Goal: Task Accomplishment & Management: Complete application form

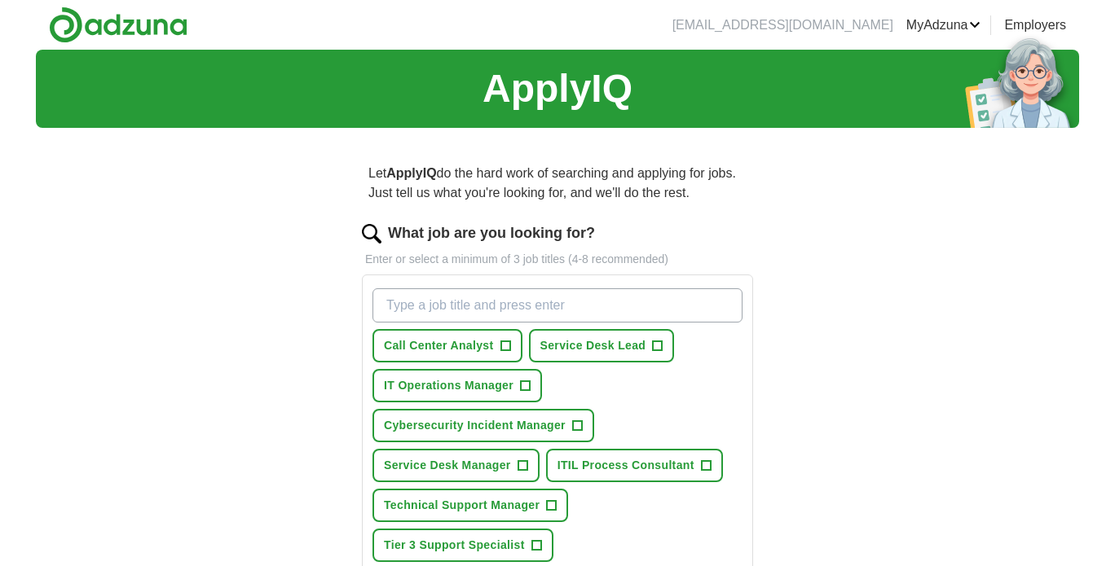
click at [424, 306] on input "What job are you looking for?" at bounding box center [557, 306] width 370 height 34
type input "weekend helpdesk"
drag, startPoint x: 510, startPoint y: 308, endPoint x: 160, endPoint y: 270, distance: 352.5
click at [160, 270] on div "ApplyIQ Let ApplyIQ do the hard work of searching and applying for jobs. Just t…" at bounding box center [557, 514] width 1043 height 929
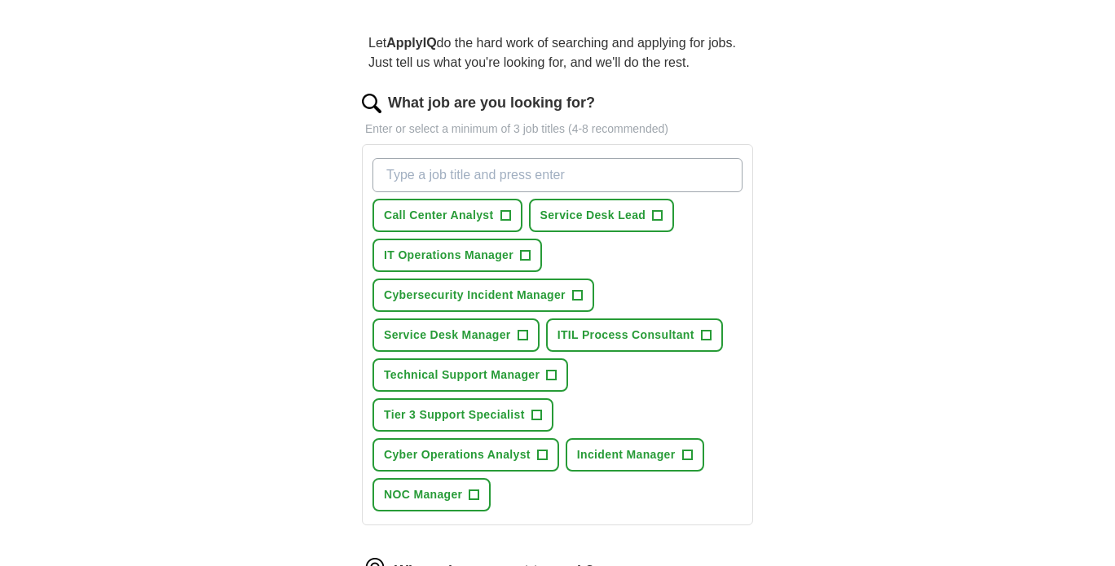
scroll to position [163, 0]
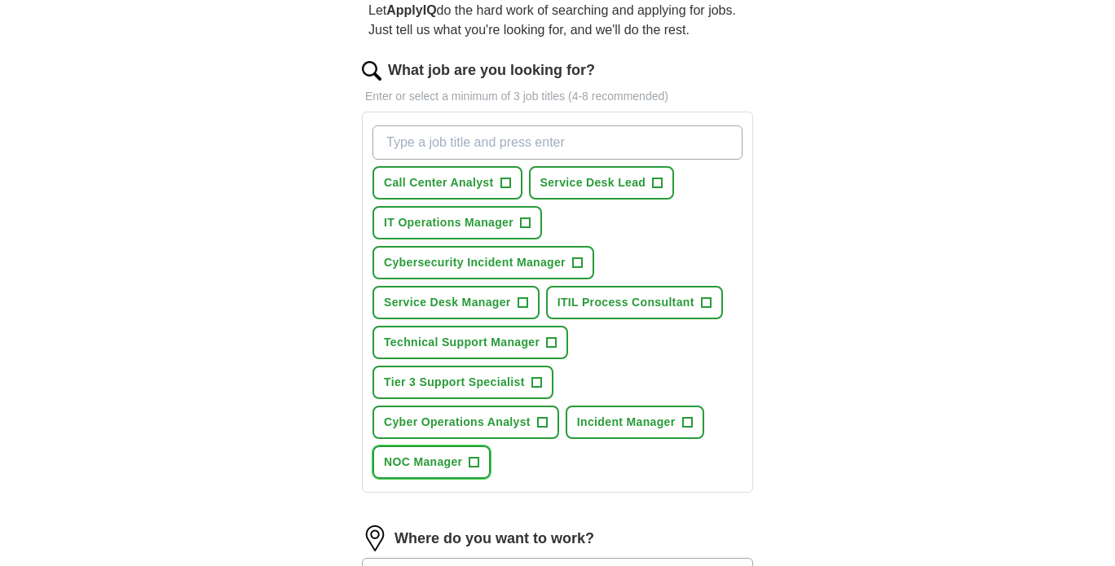
click at [474, 459] on span "+" at bounding box center [474, 462] width 10 height 13
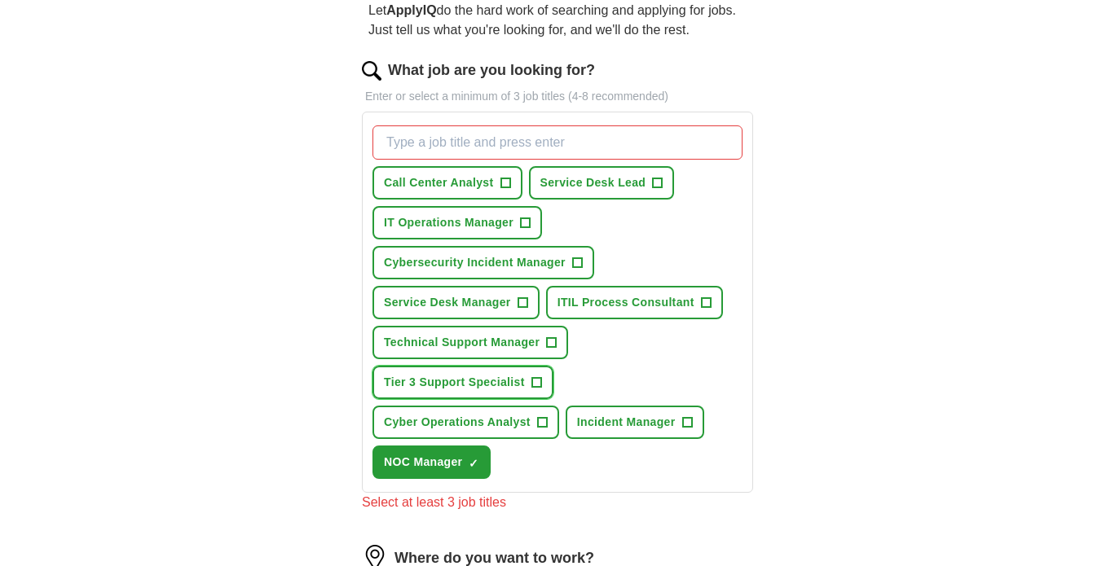
click at [536, 377] on span "+" at bounding box center [536, 383] width 10 height 13
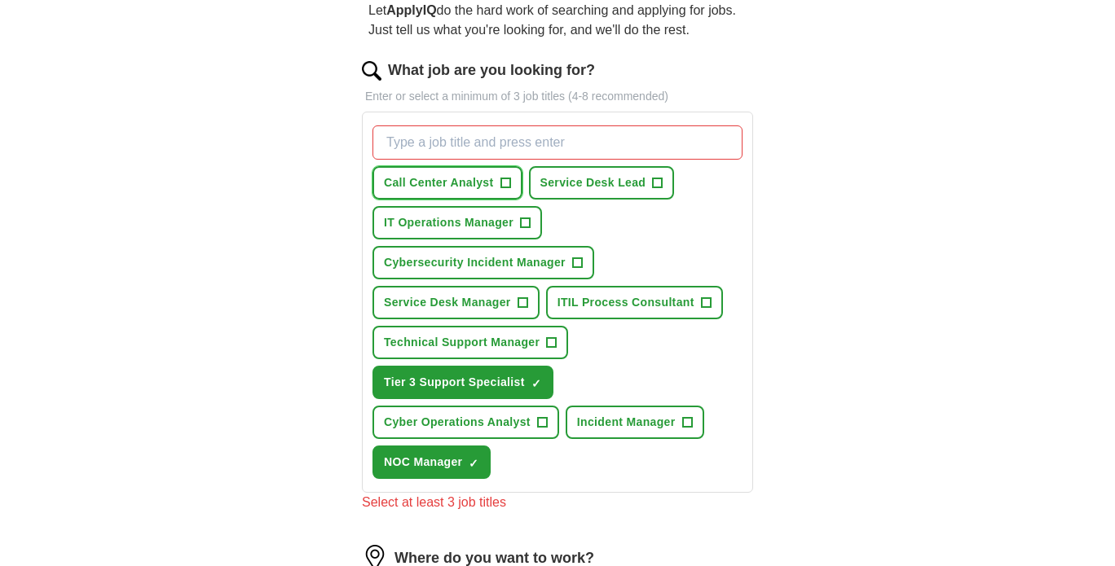
click at [505, 183] on span "+" at bounding box center [505, 183] width 10 height 13
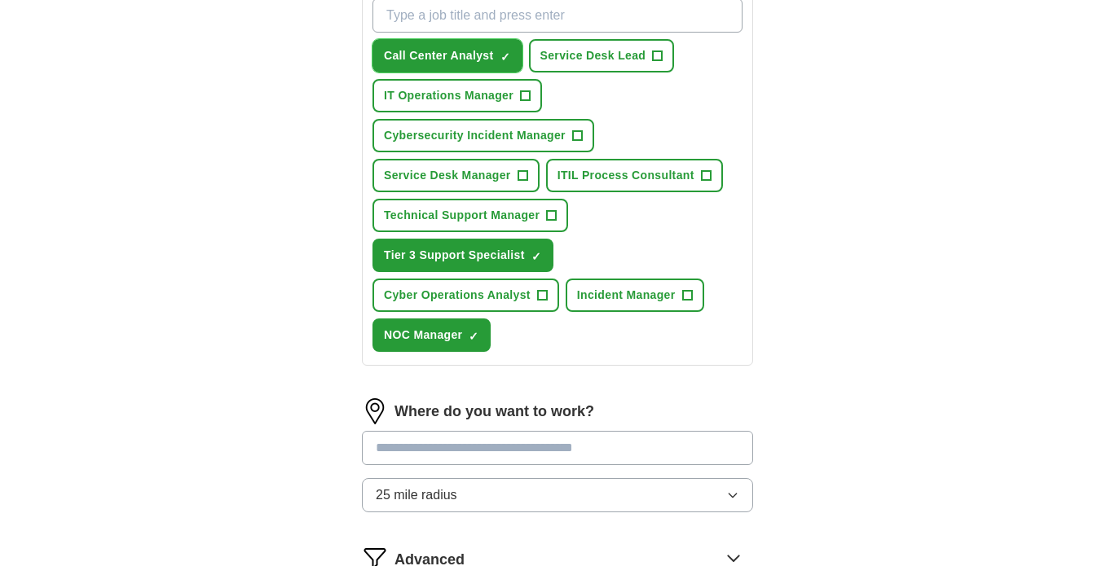
scroll to position [326, 0]
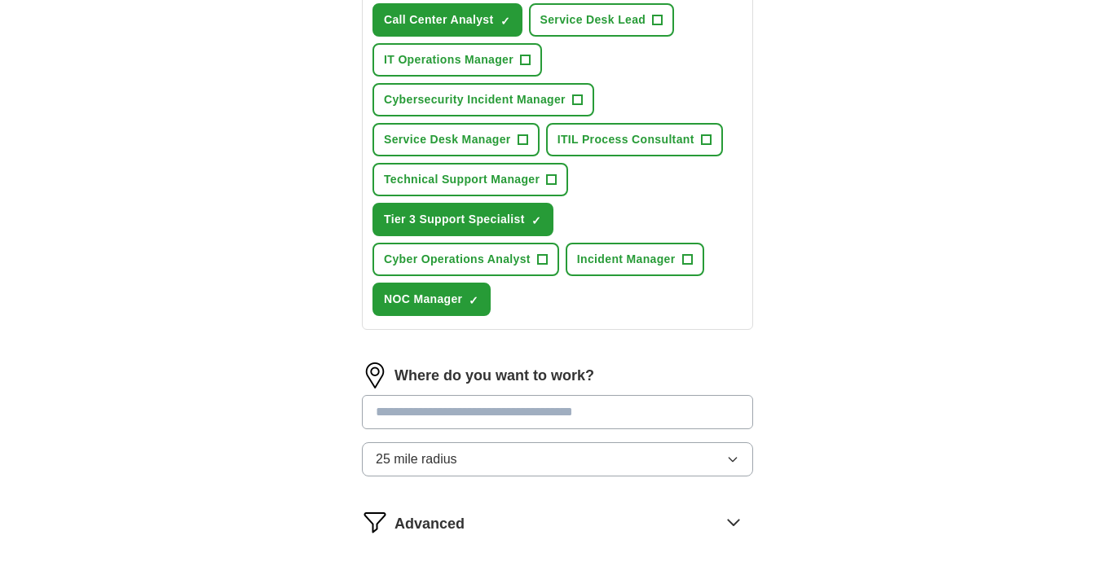
click at [552, 408] on input at bounding box center [557, 412] width 391 height 34
type input "**********"
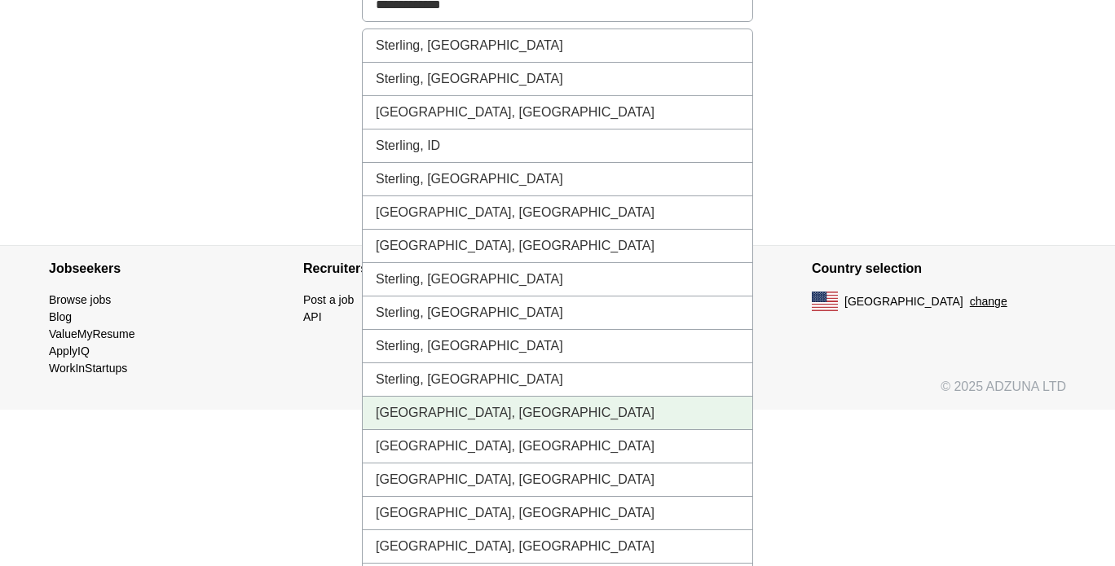
click at [424, 414] on li "[GEOGRAPHIC_DATA], [GEOGRAPHIC_DATA]" at bounding box center [558, 413] width 390 height 33
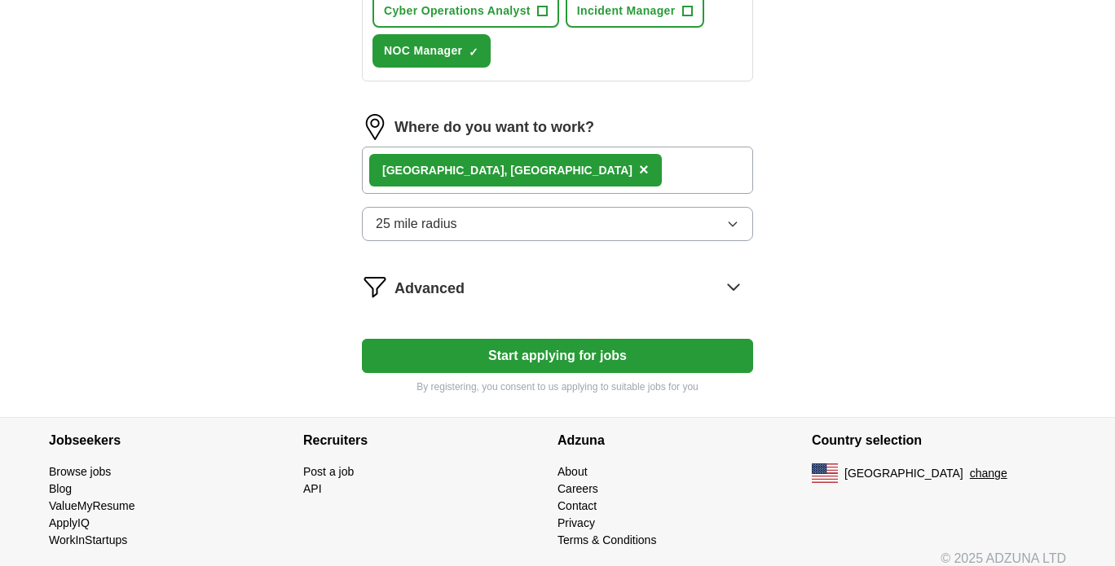
click at [733, 286] on icon at bounding box center [733, 287] width 26 height 26
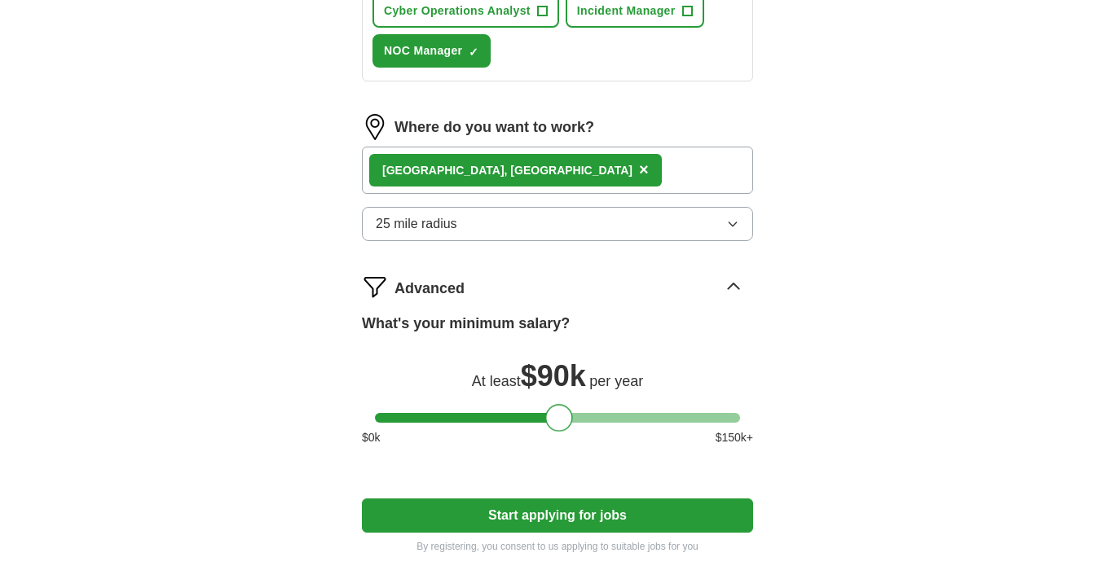
drag, startPoint x: 397, startPoint y: 414, endPoint x: 559, endPoint y: 421, distance: 162.3
click at [559, 421] on div at bounding box center [559, 418] width 28 height 28
click at [557, 513] on button "Start applying for jobs" at bounding box center [557, 516] width 391 height 34
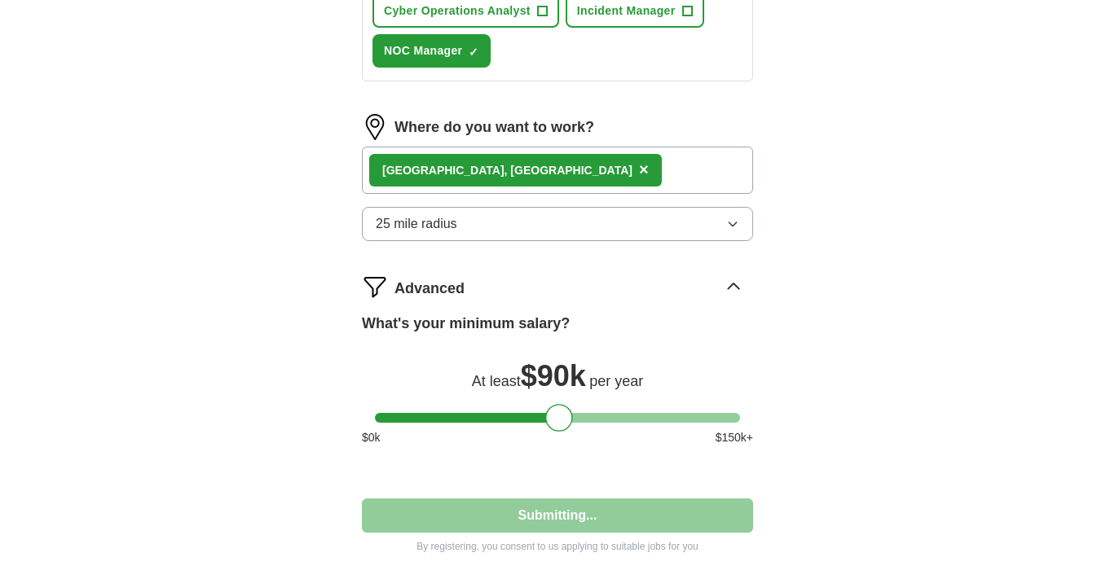
select select "**"
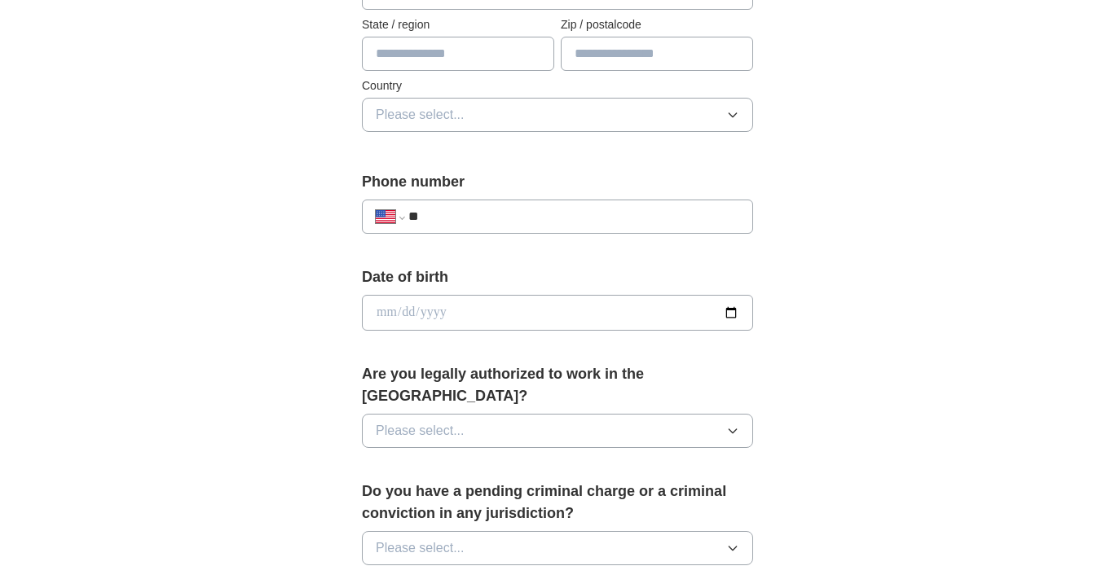
scroll to position [163, 0]
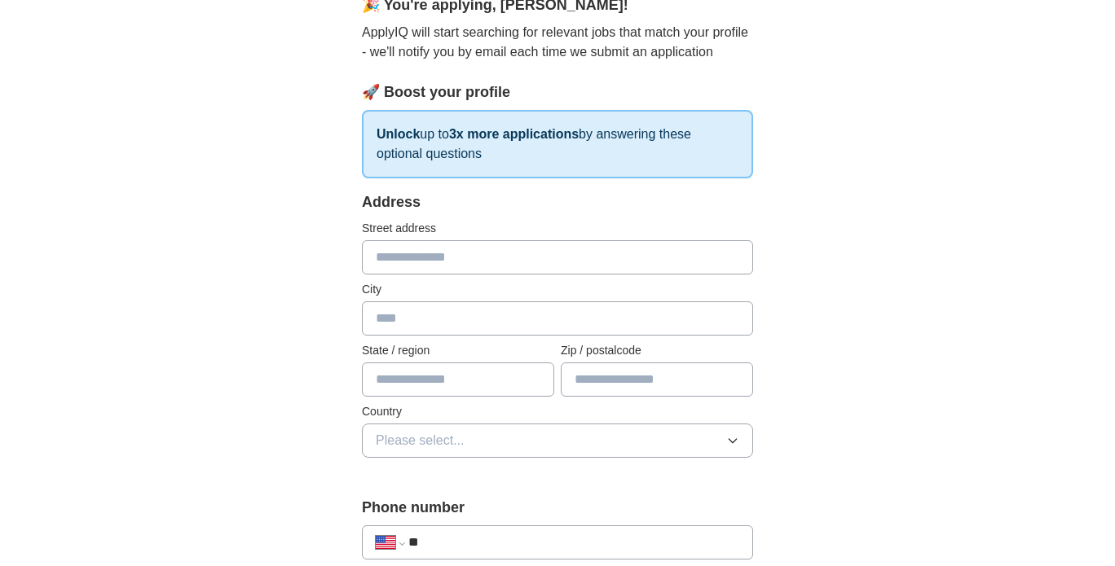
click at [450, 258] on input "text" at bounding box center [557, 257] width 391 height 34
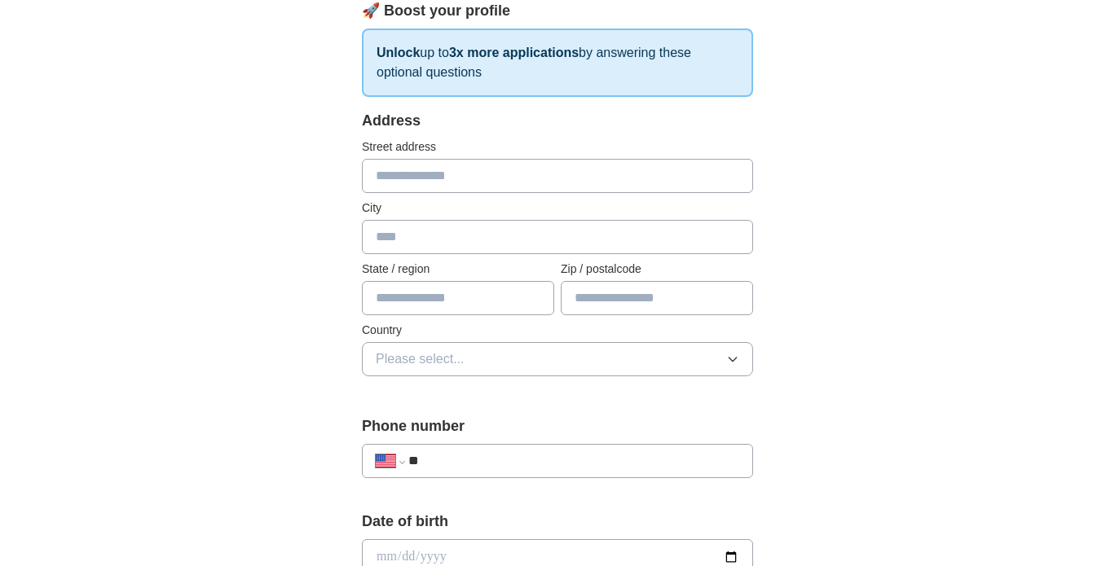
scroll to position [408, 0]
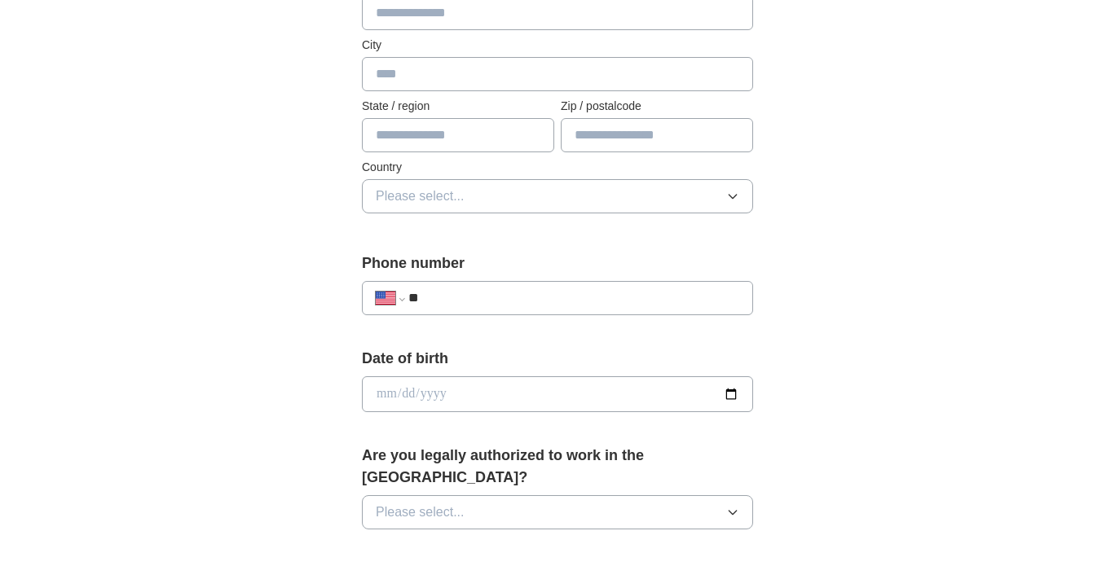
drag, startPoint x: 446, startPoint y: 297, endPoint x: 450, endPoint y: 290, distance: 8.4
click at [449, 292] on input "**" at bounding box center [573, 299] width 331 height 20
type input "**********"
click at [392, 391] on input "date" at bounding box center [557, 395] width 391 height 36
type input "**********"
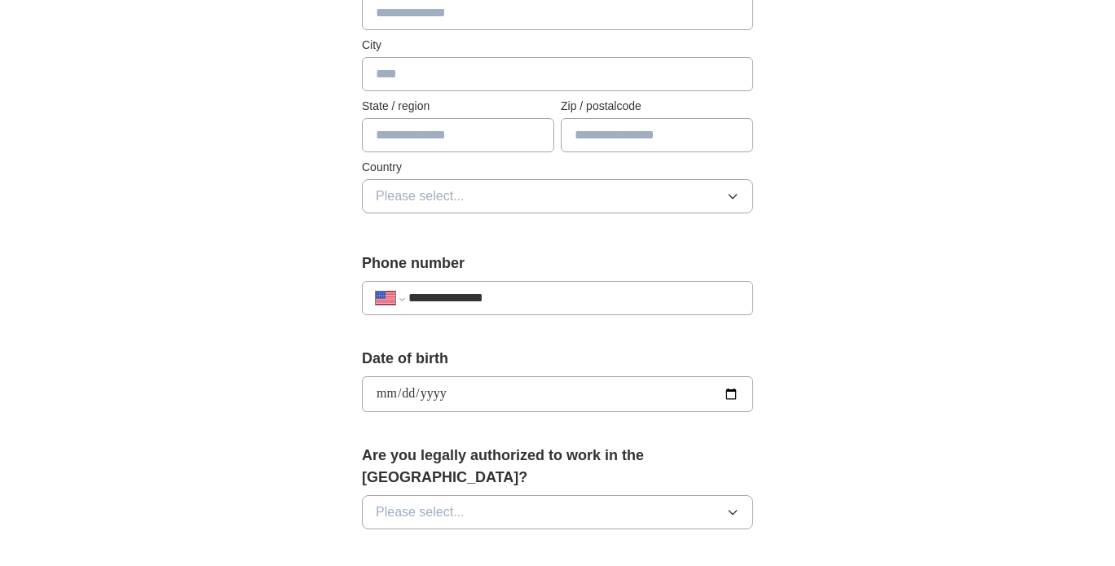
type input "**********"
click at [464, 503] on span "Please select..." at bounding box center [420, 513] width 89 height 20
drag, startPoint x: 400, startPoint y: 522, endPoint x: 414, endPoint y: 474, distance: 49.3
click at [403, 540] on div "Yes" at bounding box center [557, 550] width 363 height 20
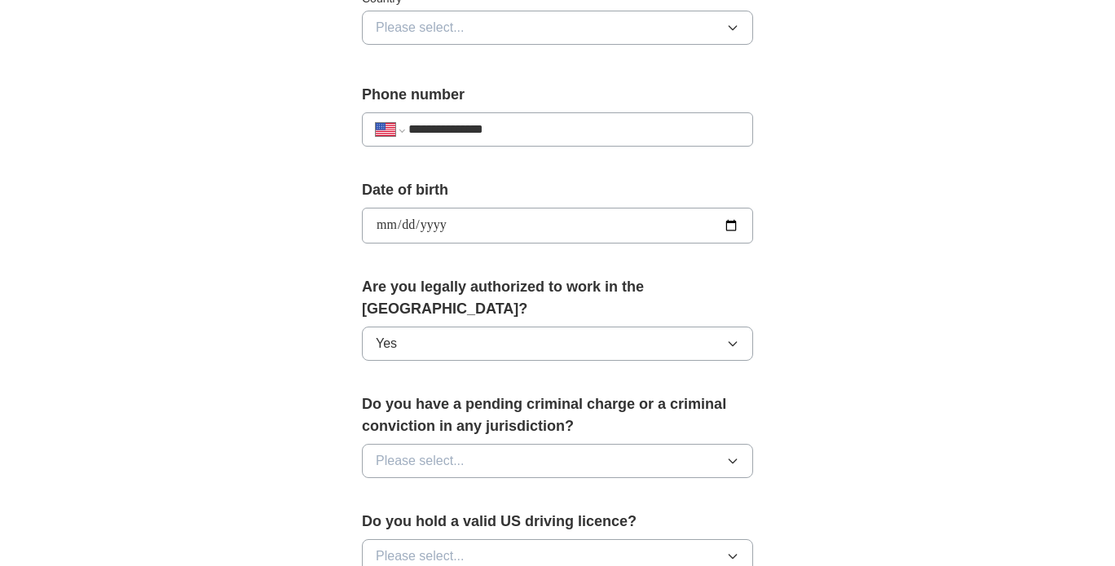
scroll to position [652, 0]
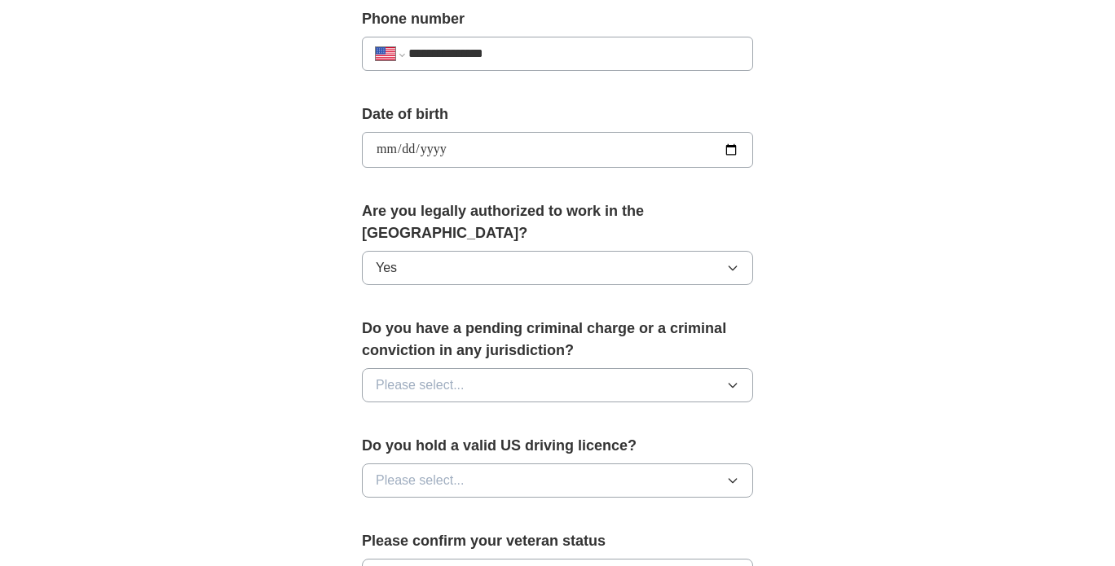
click at [406, 376] on span "Please select..." at bounding box center [420, 386] width 89 height 20
click at [401, 447] on div "No" at bounding box center [557, 457] width 363 height 20
click at [412, 471] on span "Please select..." at bounding box center [420, 481] width 89 height 20
click at [391, 509] on span "Yes" at bounding box center [386, 519] width 21 height 20
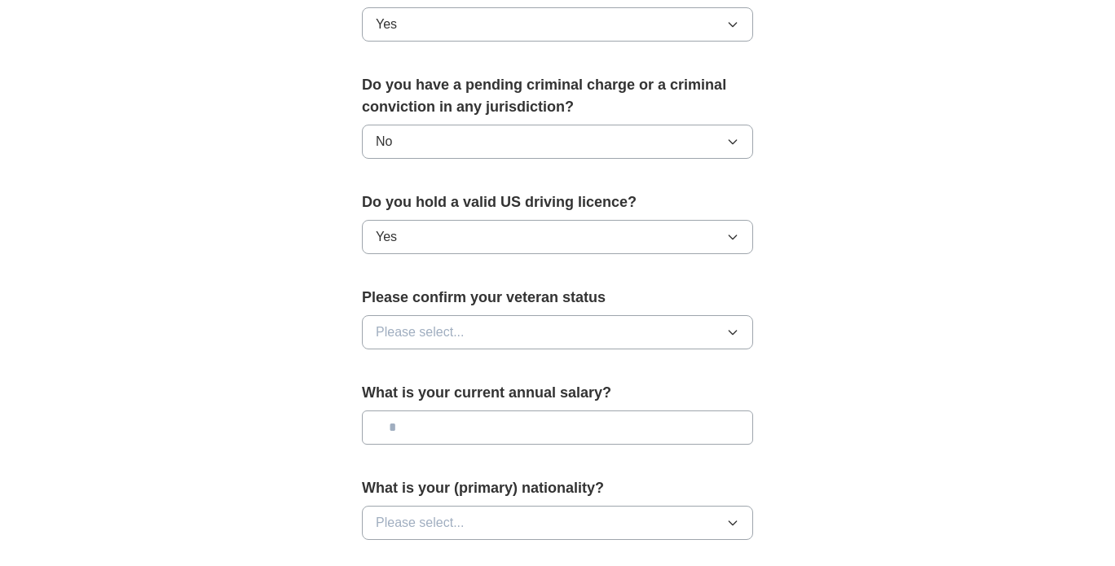
scroll to position [897, 0]
click at [482, 315] on button "Please select..." at bounding box center [557, 332] width 391 height 34
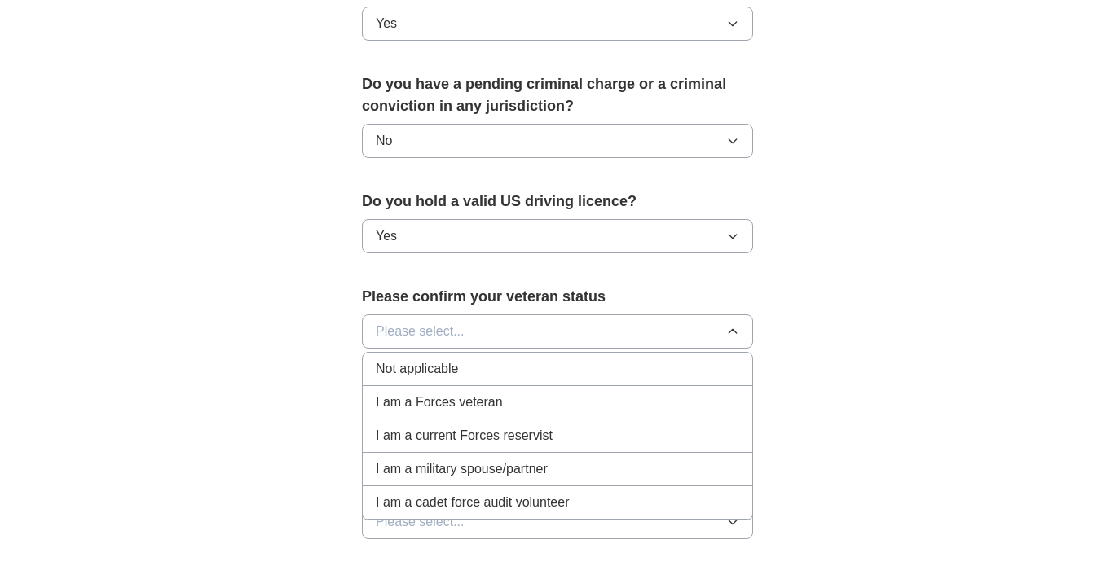
click at [430, 393] on span "I am a Forces veteran" at bounding box center [439, 403] width 127 height 20
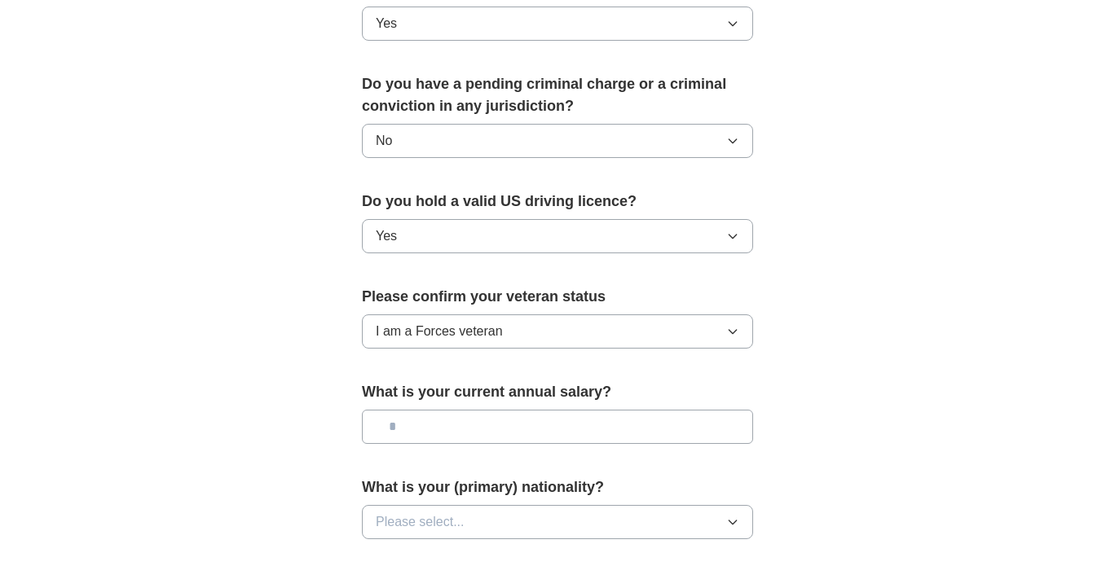
scroll to position [1060, 0]
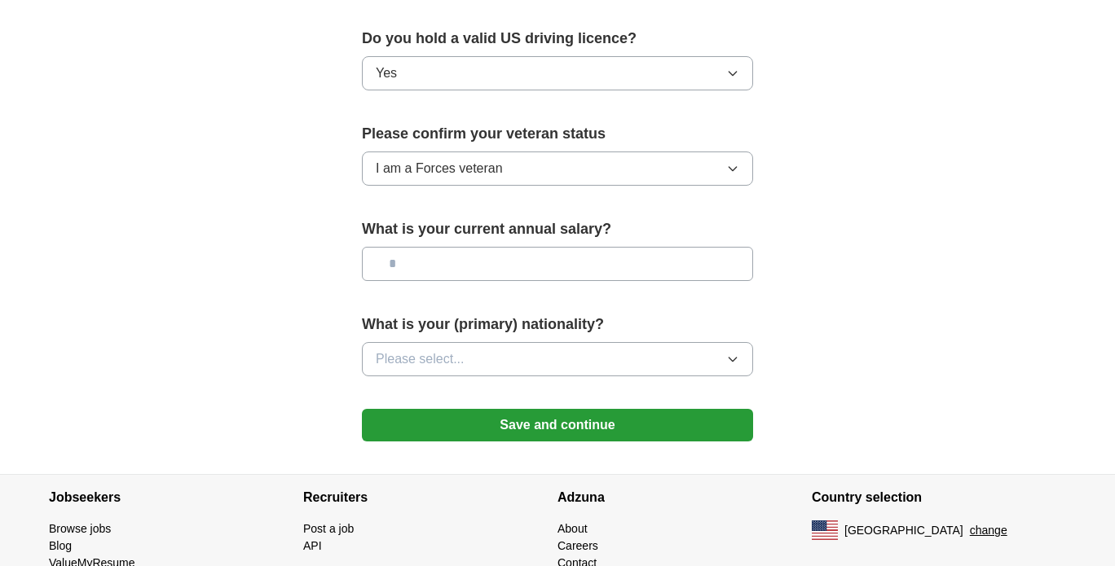
click at [484, 342] on button "Please select..." at bounding box center [557, 359] width 391 height 34
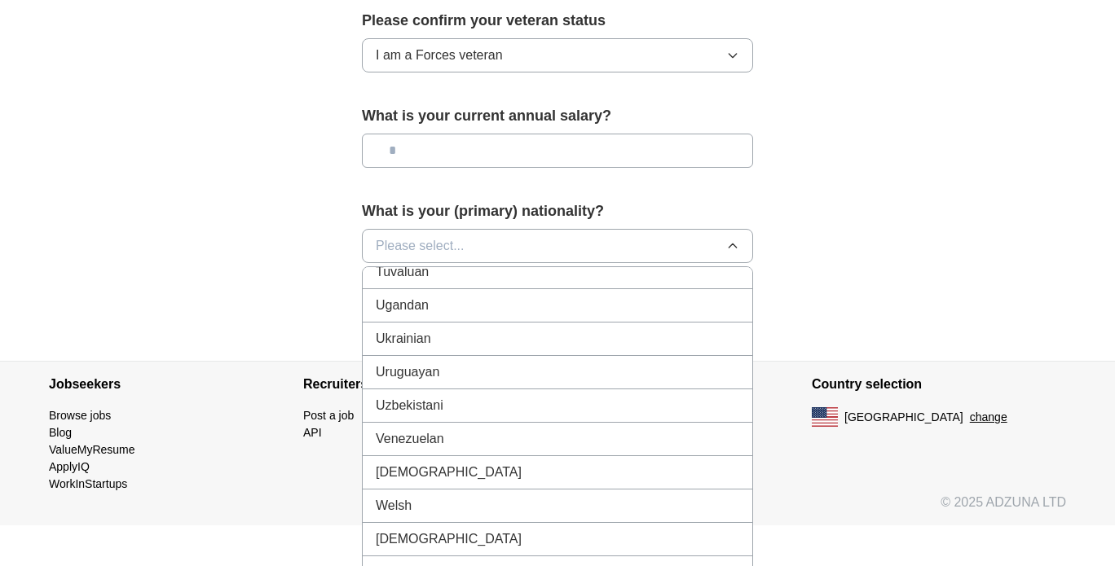
scroll to position [1105, 0]
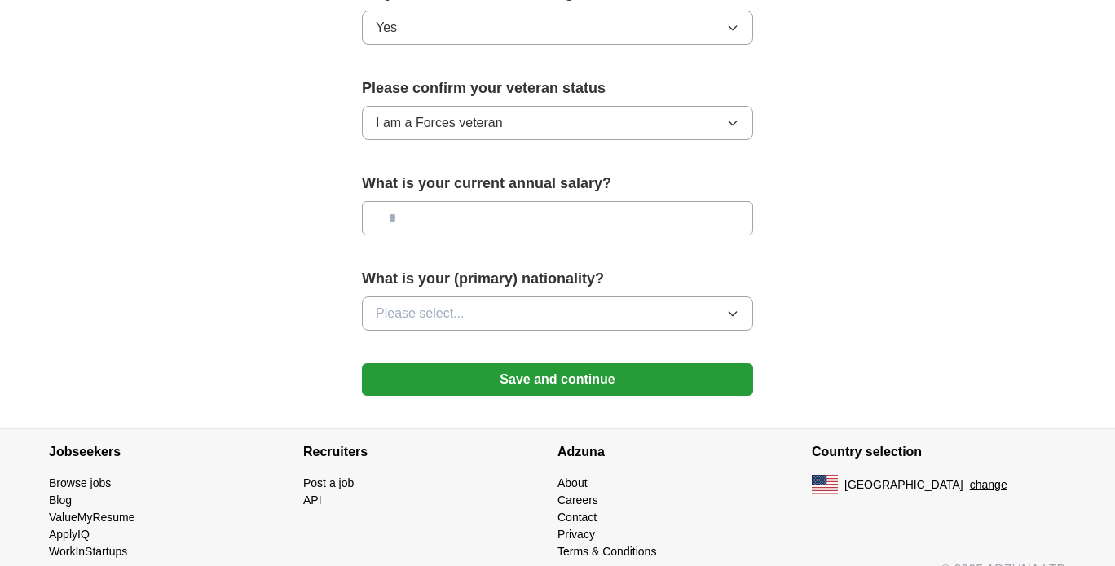
click at [528, 363] on button "Save and continue" at bounding box center [557, 379] width 391 height 33
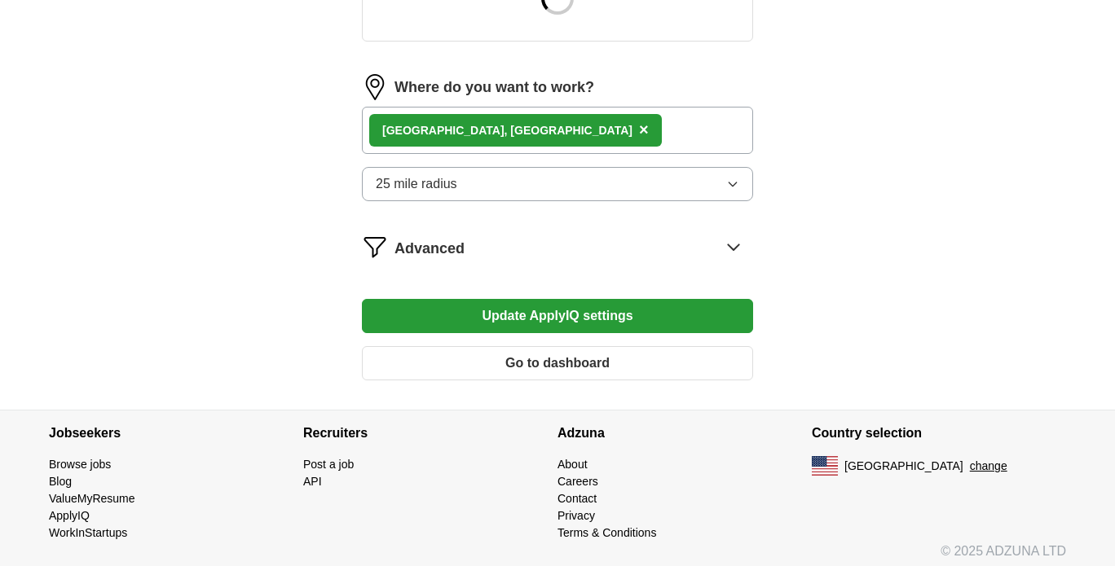
scroll to position [710, 0]
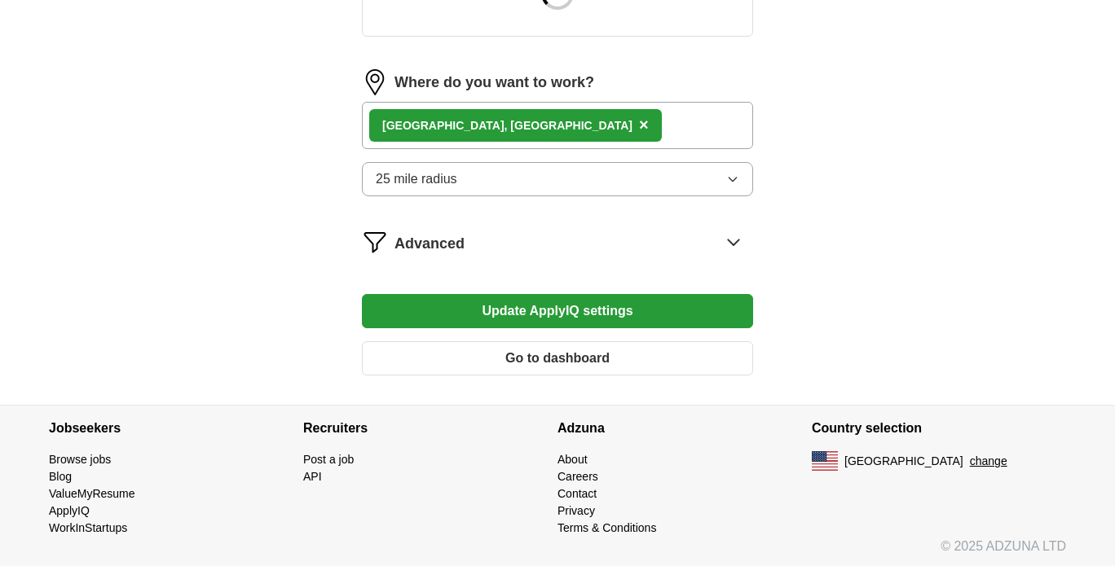
click at [460, 240] on span "Advanced" at bounding box center [429, 244] width 70 height 22
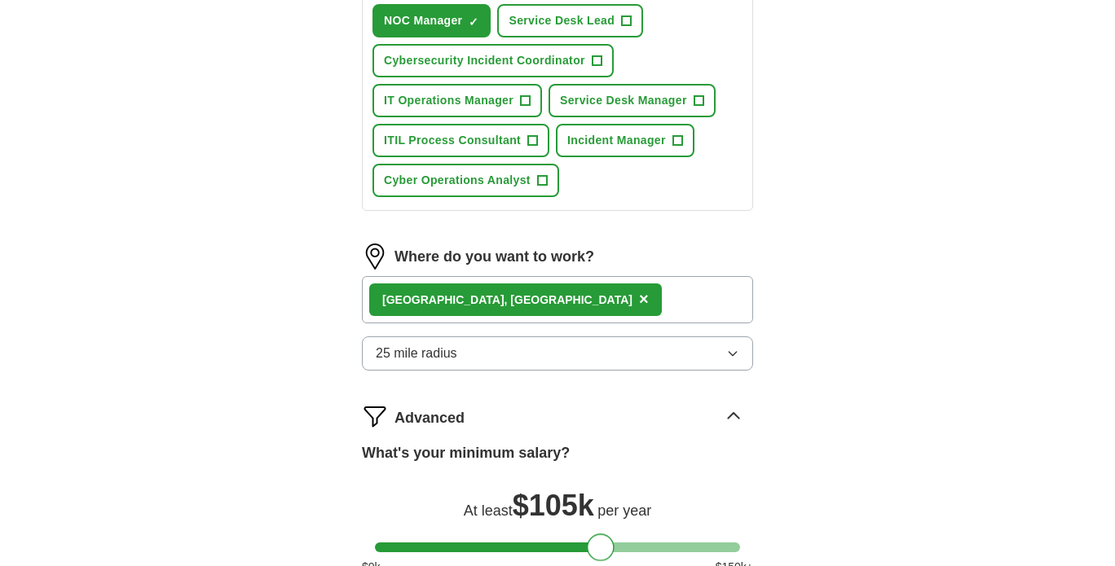
drag, startPoint x: 565, startPoint y: 372, endPoint x: 607, endPoint y: 372, distance: 42.4
click at [607, 372] on form "Select a resume [PERSON_NAME] Resume_Associate Service Desk Technician_August 2…" at bounding box center [557, 118] width 391 height 1210
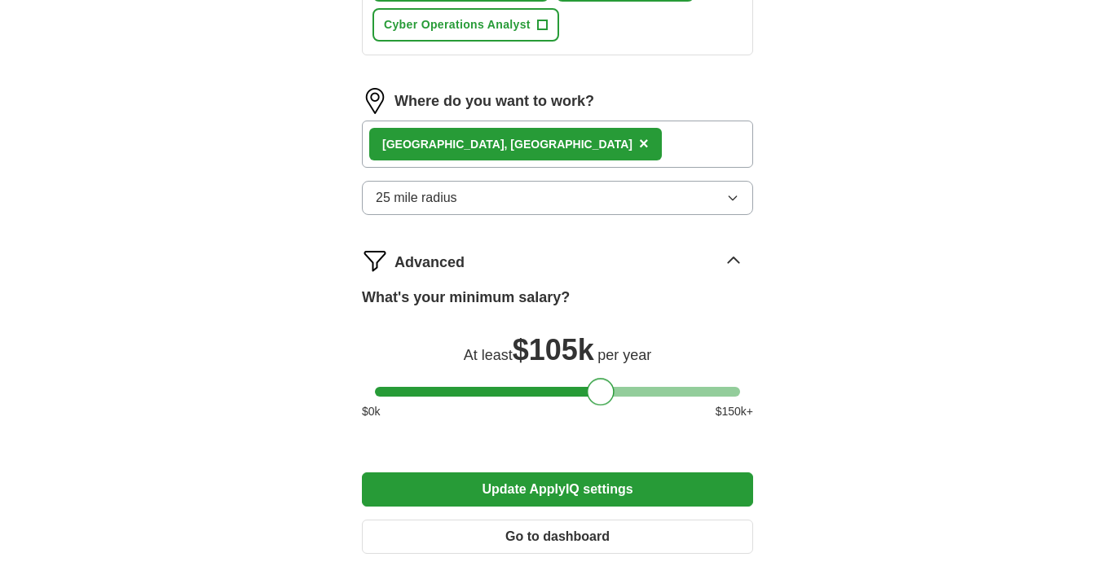
scroll to position [873, 0]
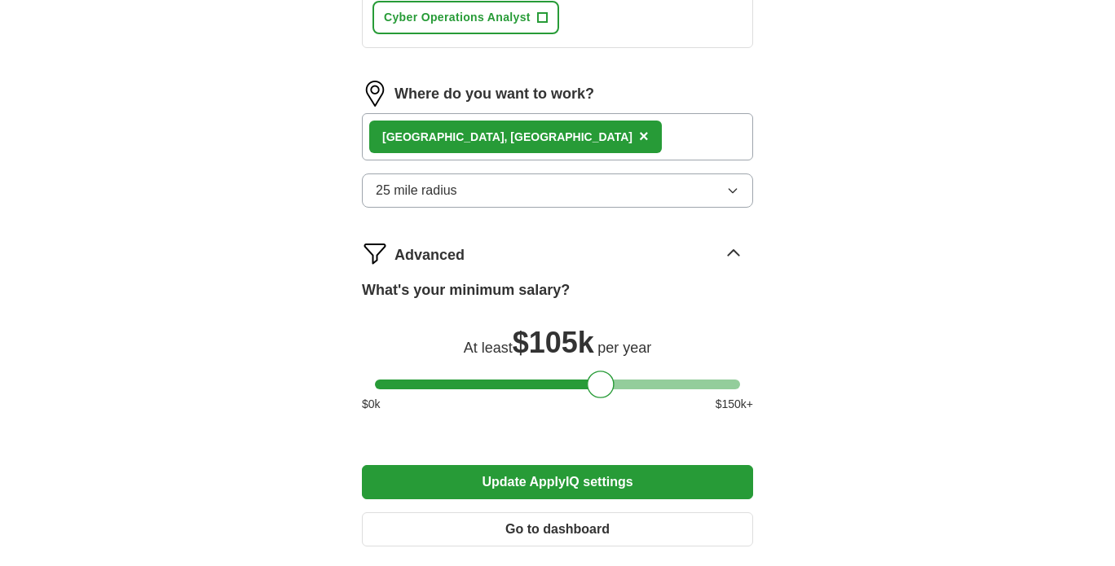
click at [588, 474] on button "Update ApplyIQ settings" at bounding box center [557, 482] width 391 height 34
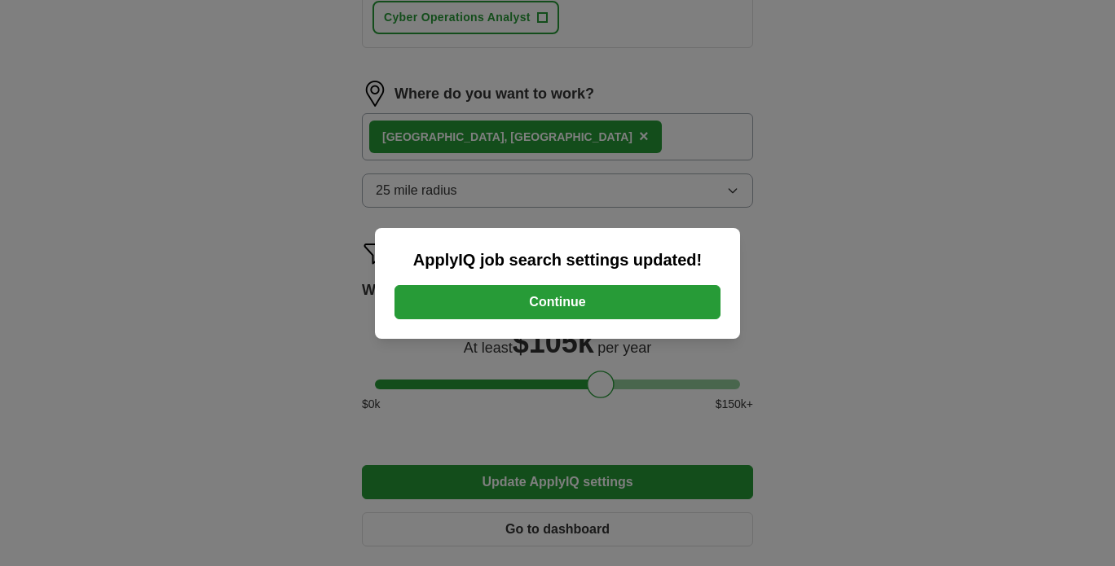
click at [580, 306] on button "Continue" at bounding box center [557, 302] width 326 height 34
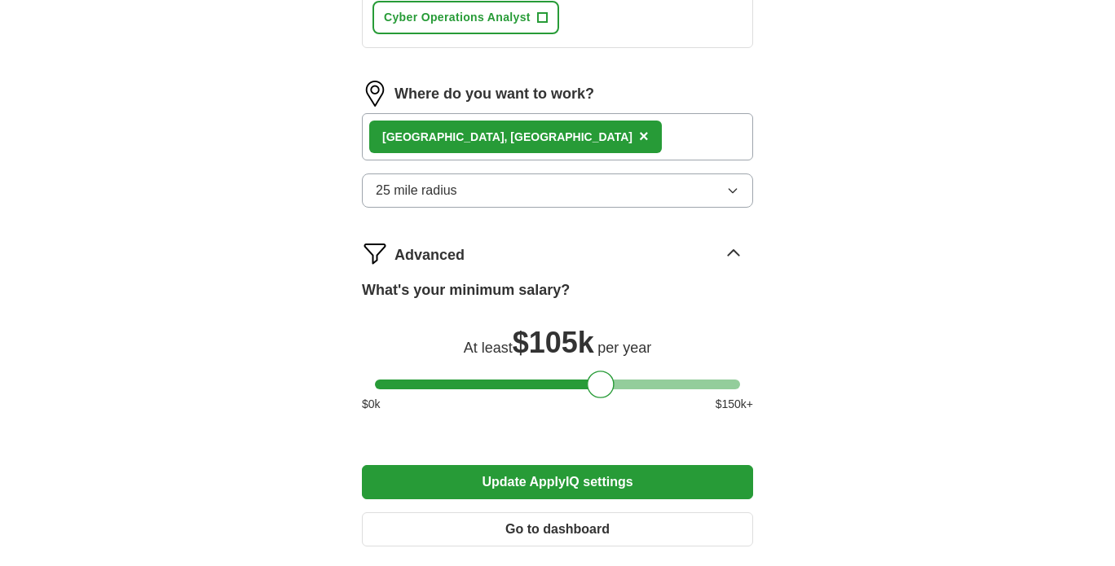
click at [562, 488] on button "Update ApplyIQ settings" at bounding box center [557, 482] width 391 height 34
